Goal: Find specific page/section: Find specific page/section

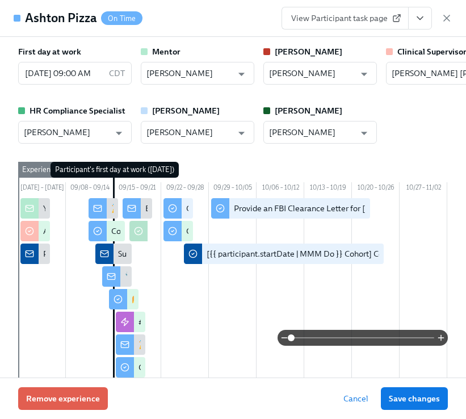
scroll to position [1334, 0]
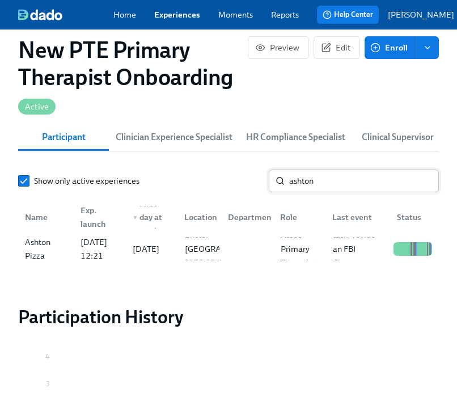
click at [358, 173] on input "ashton" at bounding box center [364, 181] width 150 height 23
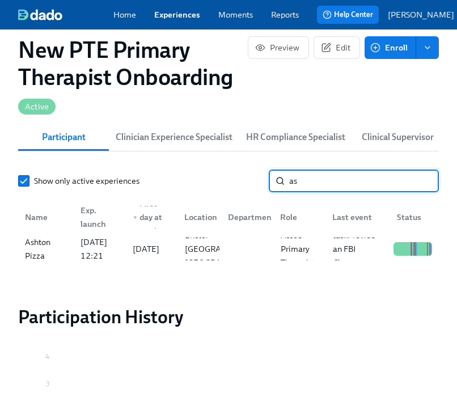
type input "a"
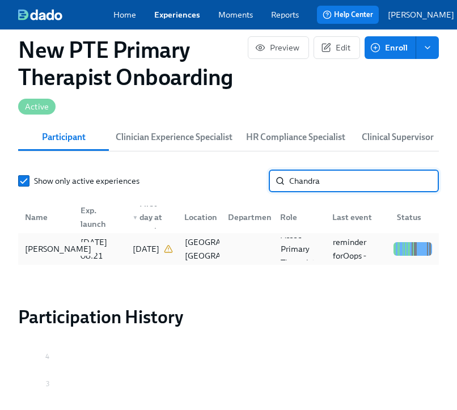
type input "Chandra"
click at [60, 242] on div "[PERSON_NAME]" at bounding box center [57, 249] width 75 height 14
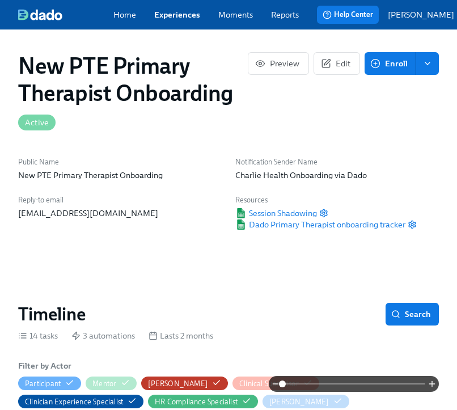
click at [186, 14] on link "Experiences" at bounding box center [177, 14] width 46 height 11
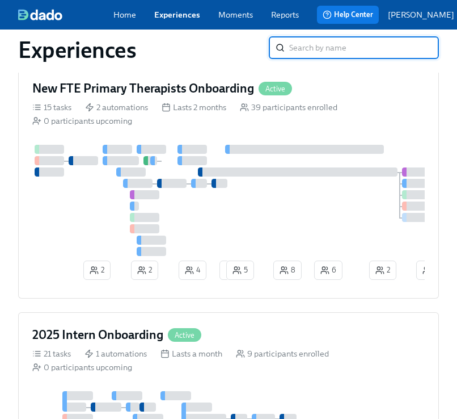
scroll to position [485, 0]
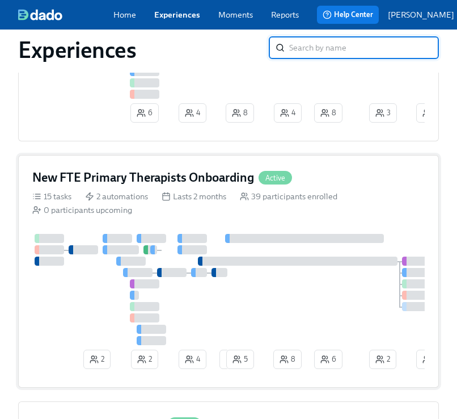
click at [338, 186] on div "New FTE Primary Therapists Onboarding Active" at bounding box center [228, 177] width 393 height 17
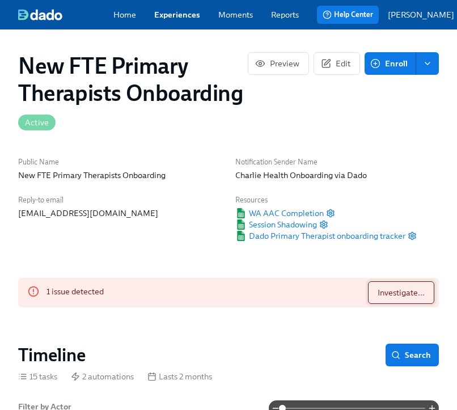
click at [411, 299] on span "Investigate..." at bounding box center [401, 292] width 47 height 11
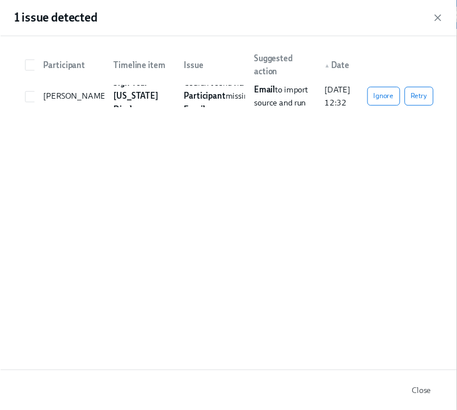
scroll to position [0, 8425]
click at [422, 98] on span "Retry" at bounding box center [427, 98] width 17 height 11
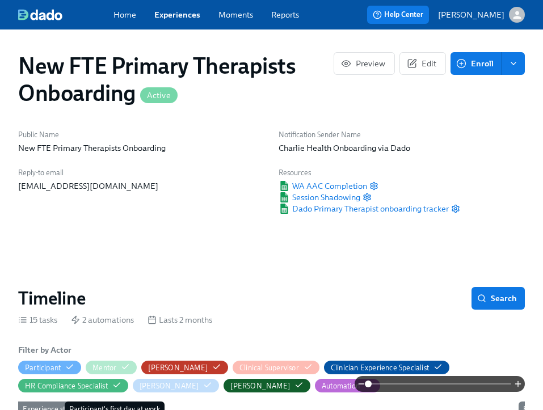
scroll to position [0, 9887]
